Goal: Information Seeking & Learning: Check status

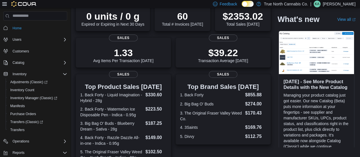
scroll to position [47, 0]
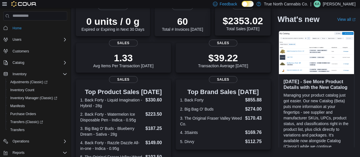
click at [235, 30] on div "$2353.02 Total Sales [DATE]" at bounding box center [243, 23] width 40 height 16
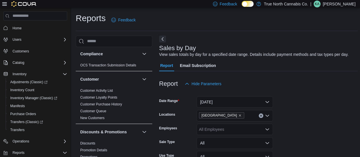
scroll to position [46, 0]
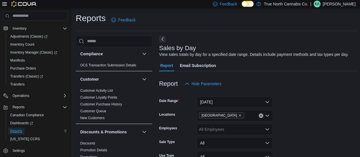
click at [19, 132] on span "Reports" at bounding box center [16, 131] width 12 height 5
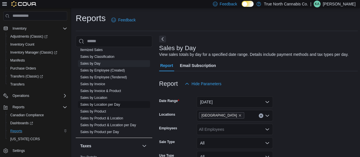
scroll to position [423, 0]
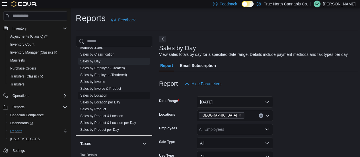
click at [112, 94] on span "Sales by Location" at bounding box center [114, 95] width 72 height 7
click at [105, 95] on link "Sales by Location" at bounding box center [93, 95] width 27 height 4
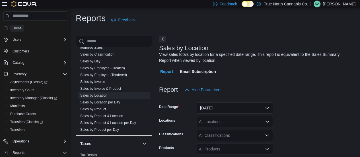
click at [14, 28] on span "Home" at bounding box center [17, 28] width 9 height 5
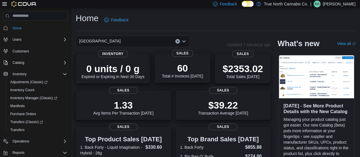
click at [194, 61] on div "60 Total # Invoices Today" at bounding box center [182, 69] width 47 height 18
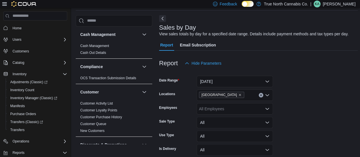
scroll to position [21, 0]
click at [269, 81] on button "[DATE]" at bounding box center [235, 80] width 76 height 11
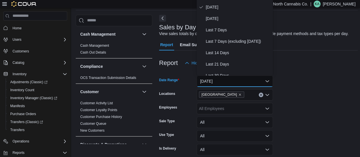
scroll to position [11, 0]
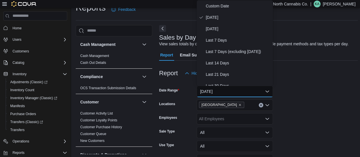
click at [332, 120] on form "Date Range [DATE] Locations [GEOGRAPHIC_DATA] Employees All Employees Sale Type…" at bounding box center [258, 130] width 199 height 103
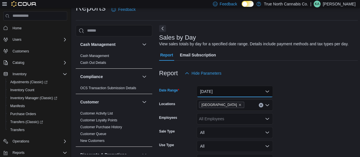
click at [266, 91] on button "[DATE]" at bounding box center [235, 91] width 76 height 11
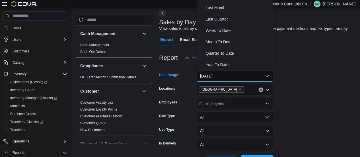
scroll to position [26, 0]
click at [312, 96] on form "Date Range [DATE] Locations [GEOGRAPHIC_DATA] Employees All Employees Sale Type…" at bounding box center [258, 114] width 199 height 103
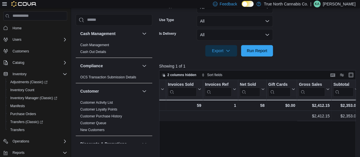
scroll to position [0, 0]
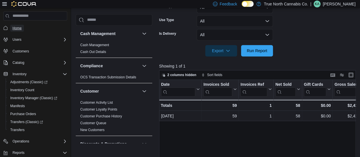
click at [12, 31] on link "Home" at bounding box center [17, 28] width 14 height 7
